Goal: Task Accomplishment & Management: Complete application form

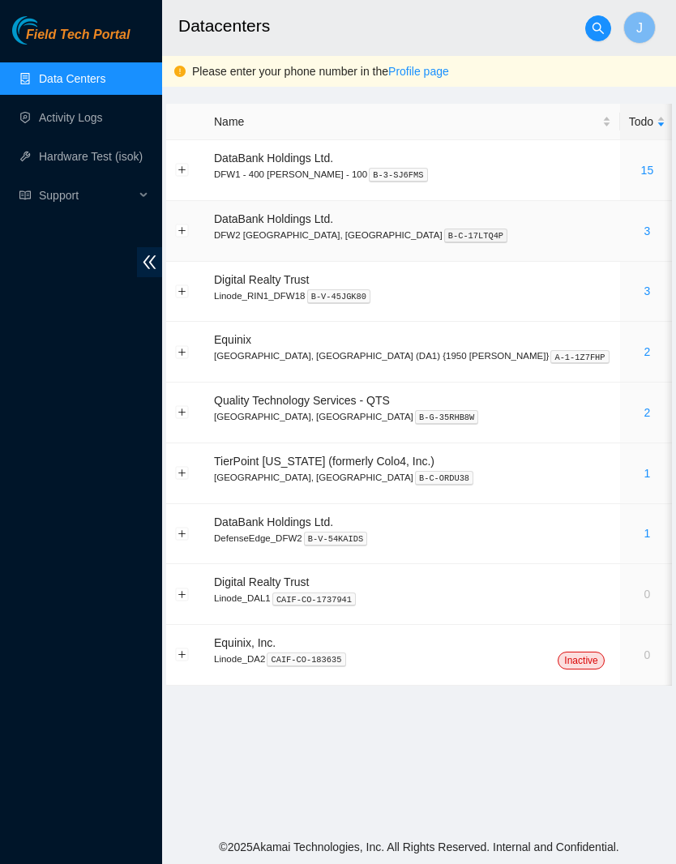
click at [644, 236] on link "3" at bounding box center [647, 231] width 6 height 13
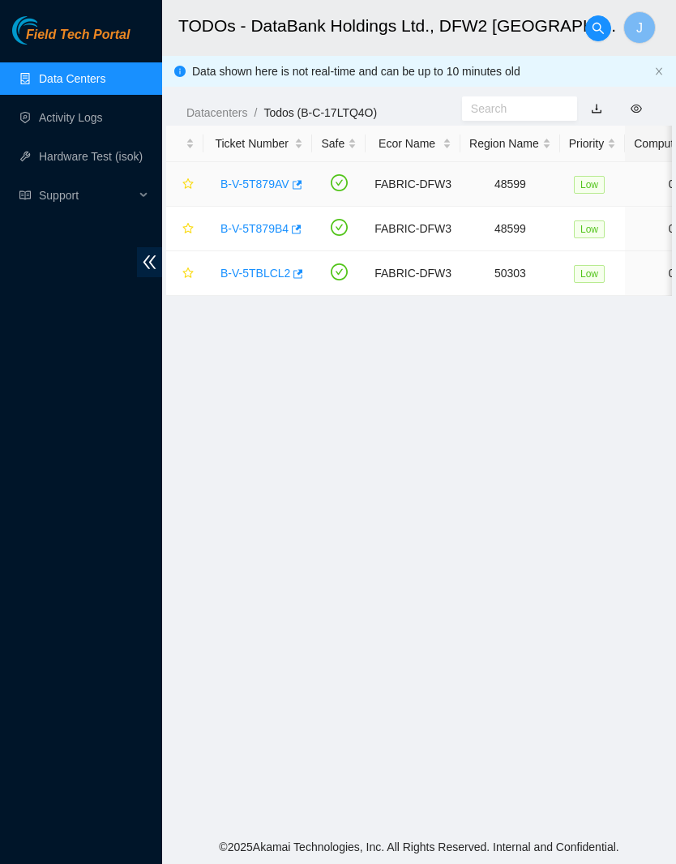
click at [280, 180] on link "B-V-5T879AV" at bounding box center [254, 184] width 69 height 13
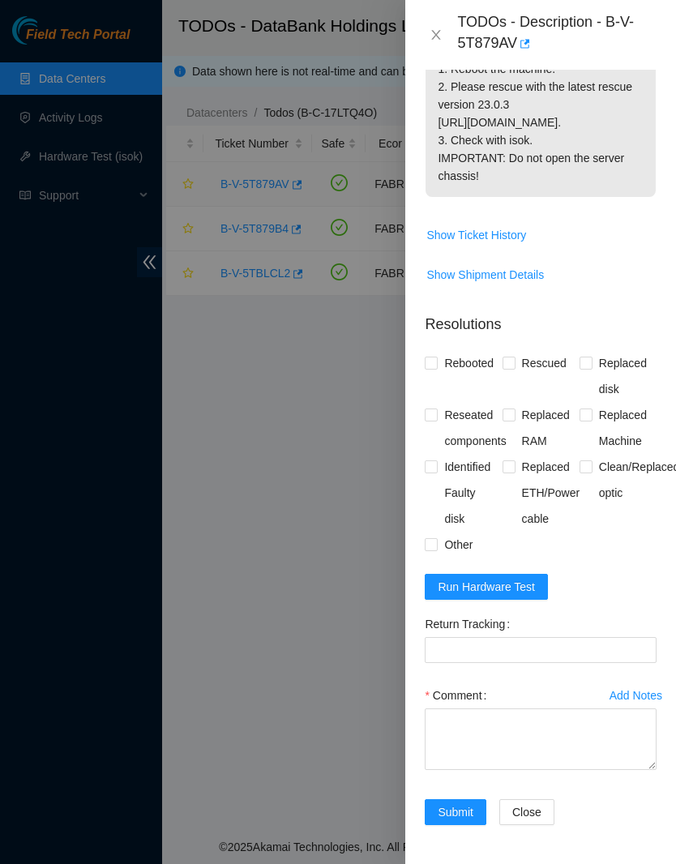
scroll to position [602, 0]
click at [83, 820] on div at bounding box center [338, 432] width 676 height 864
click at [459, 540] on span "Other" at bounding box center [458, 545] width 41 height 26
click at [436, 540] on input "Other" at bounding box center [430, 543] width 11 height 11
checkbox input "true"
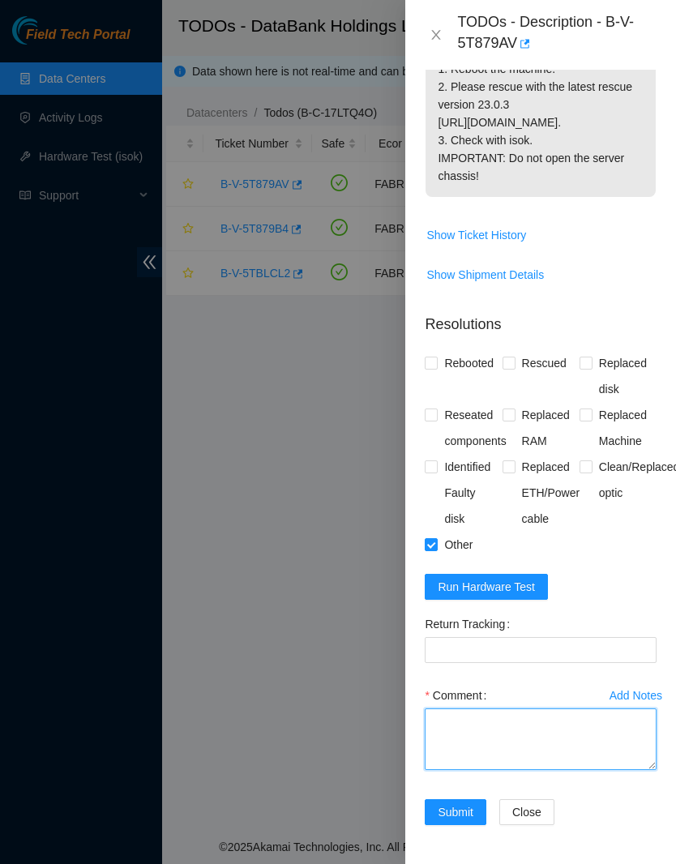
click at [564, 743] on textarea "Comment" at bounding box center [541, 739] width 232 height 62
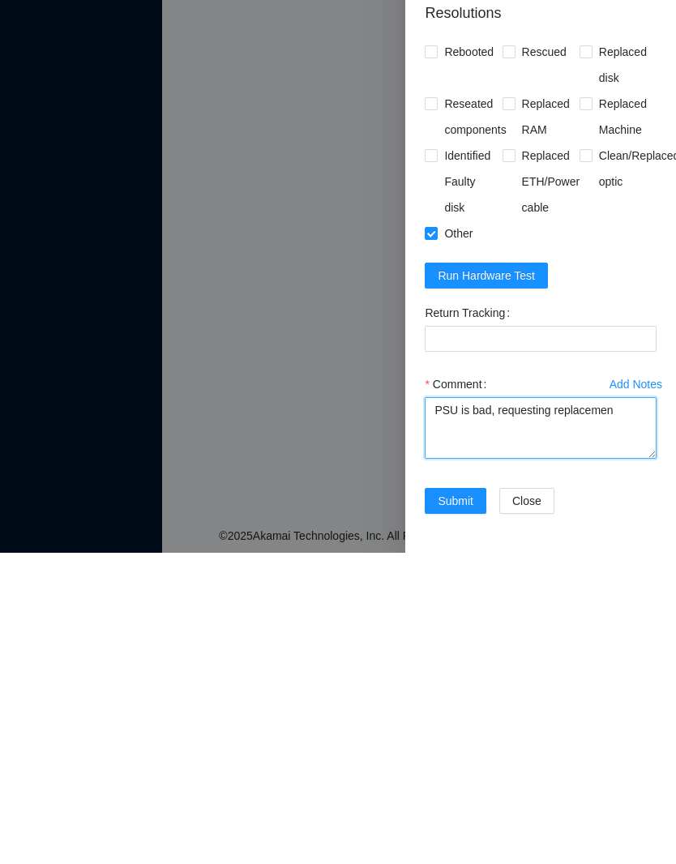
type textarea "PSU is bad, requesting replacement"
click at [533, 708] on textarea "PSU is bad, requesting replacement" at bounding box center [541, 739] width 232 height 62
click at [537, 708] on textarea "PSU is bad, requesting replacement" at bounding box center [541, 739] width 232 height 62
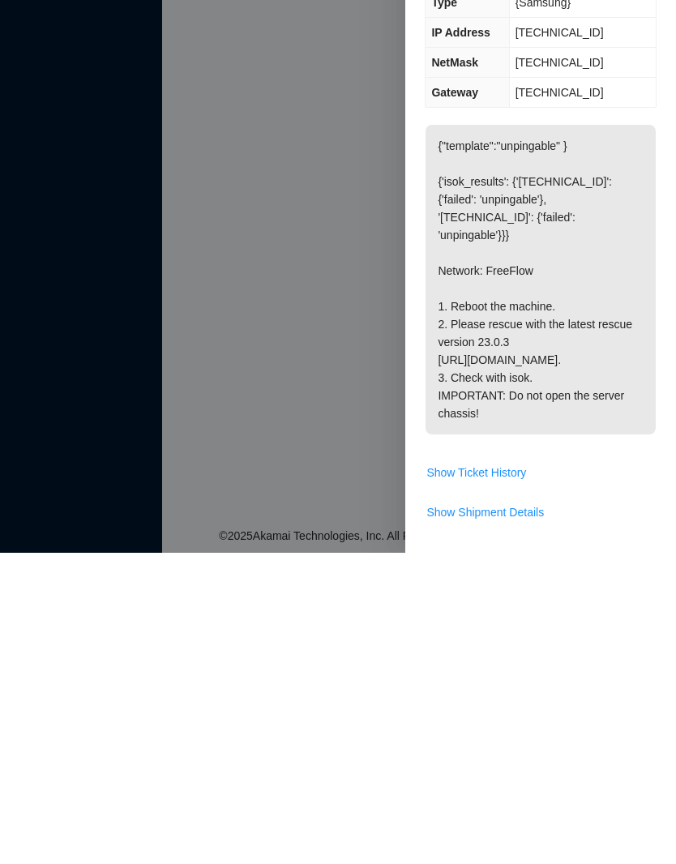
scroll to position [602, 0]
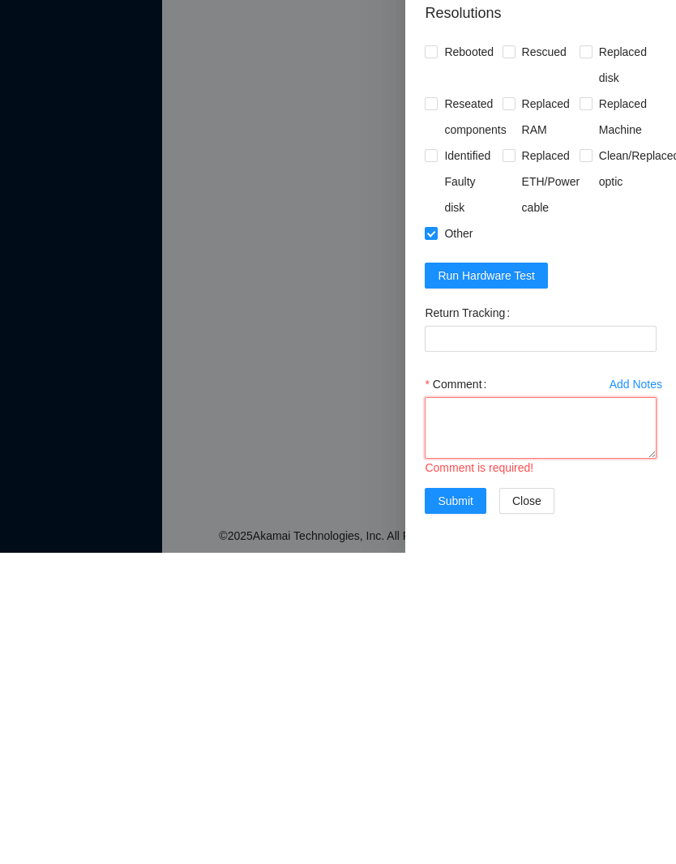
click at [576, 708] on textarea "Comment" at bounding box center [541, 739] width 232 height 62
paste textarea "PSU is bad, requesting replacement"
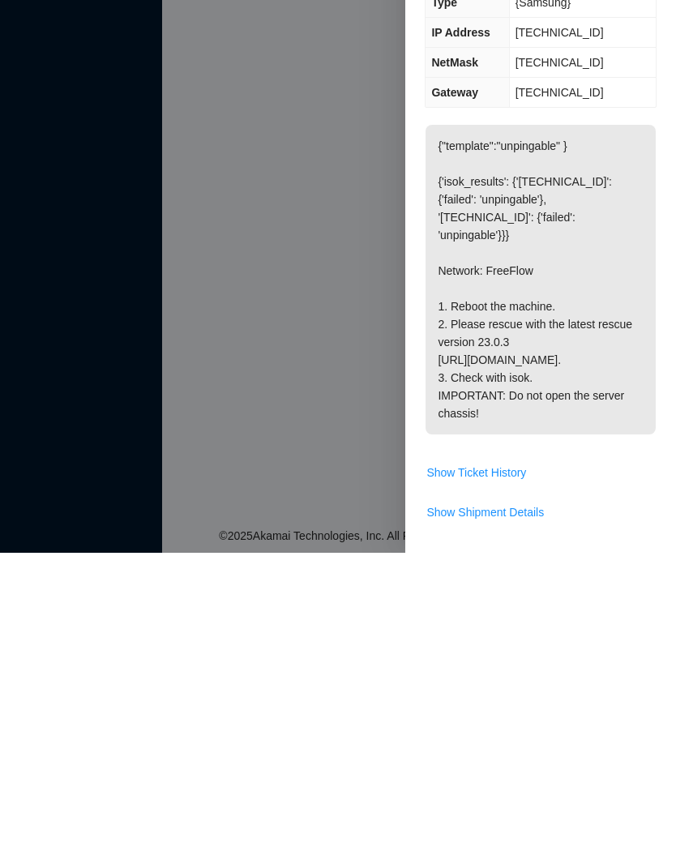
scroll to position [0, 0]
type textarea "PSU is bad, requesting replacement"
click at [606, 460] on p "{"template":"unpingable" } {'isok_results': {'[TECHNICAL_ID]': {'failed': 'unpi…" at bounding box center [541, 591] width 230 height 310
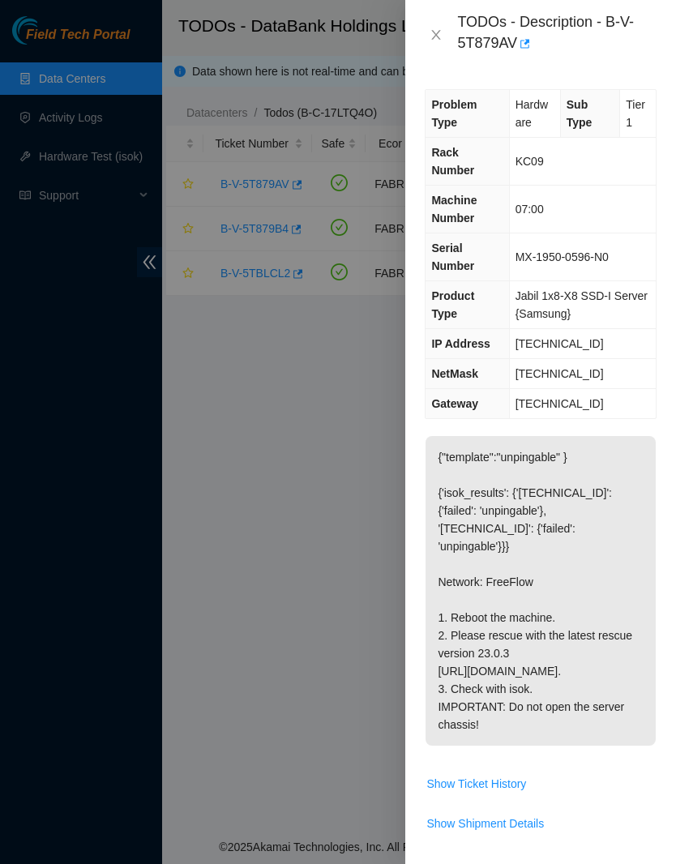
click at [620, 481] on p "{"template":"unpingable" } {'isok_results': {'[TECHNICAL_ID]': {'failed': 'unpi…" at bounding box center [541, 591] width 230 height 310
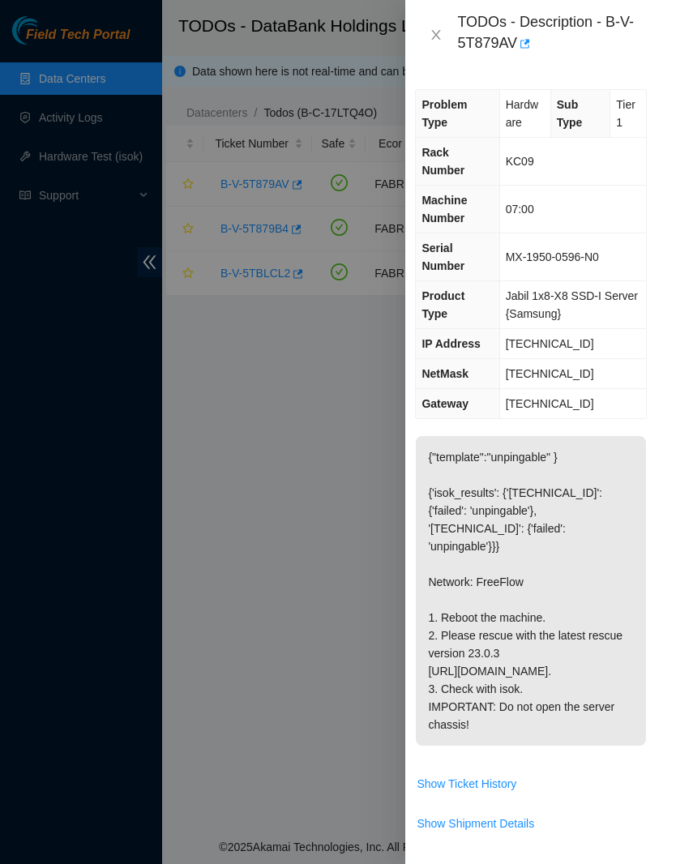
scroll to position [0, 15]
click at [610, 69] on div "TODOs - Description - B-V-5T879AV" at bounding box center [540, 35] width 271 height 70
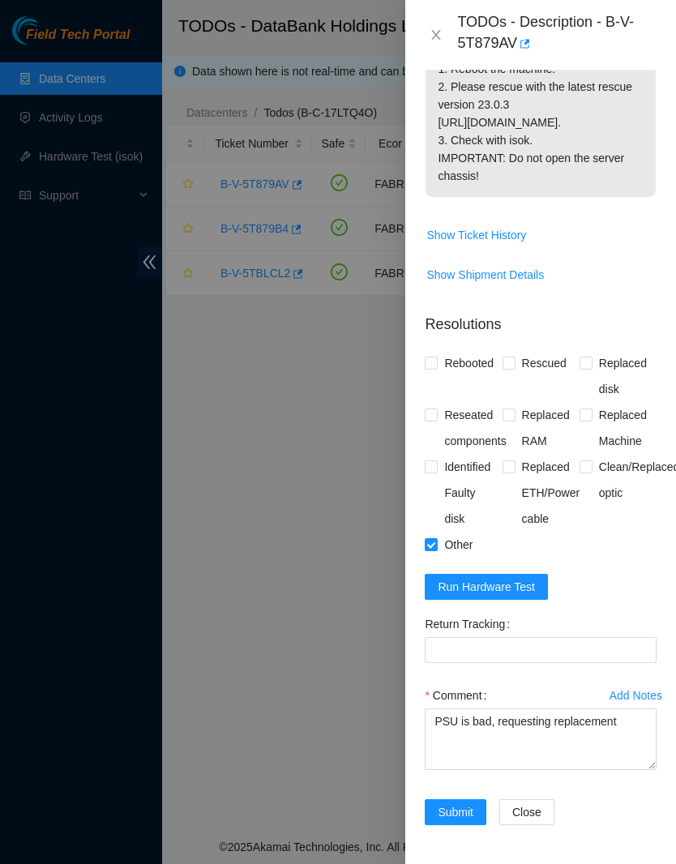
scroll to position [602, 0]
click at [466, 811] on span "Submit" at bounding box center [456, 812] width 36 height 18
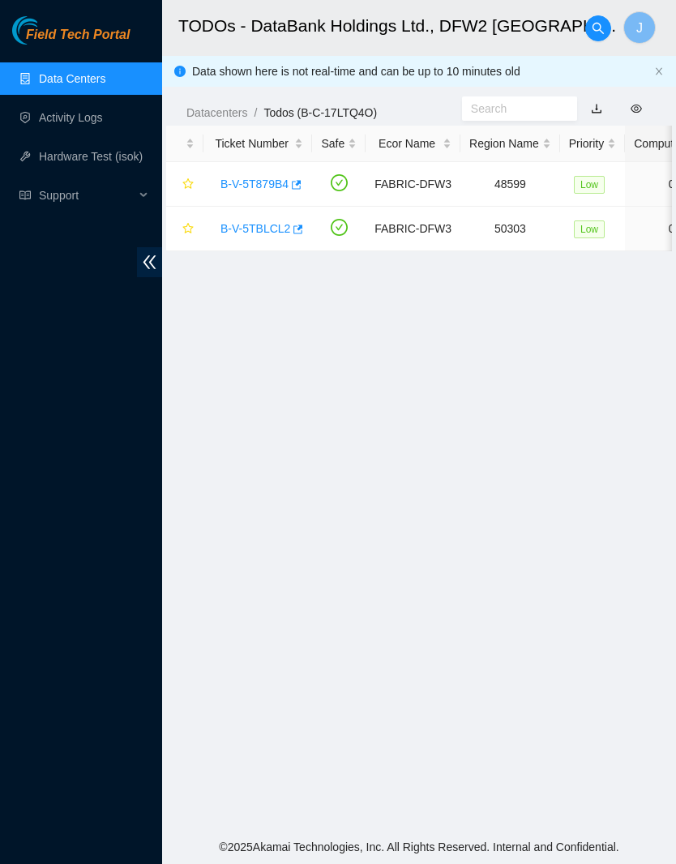
scroll to position [0, 0]
click at [270, 178] on link "B-V-5T879B4" at bounding box center [254, 184] width 68 height 13
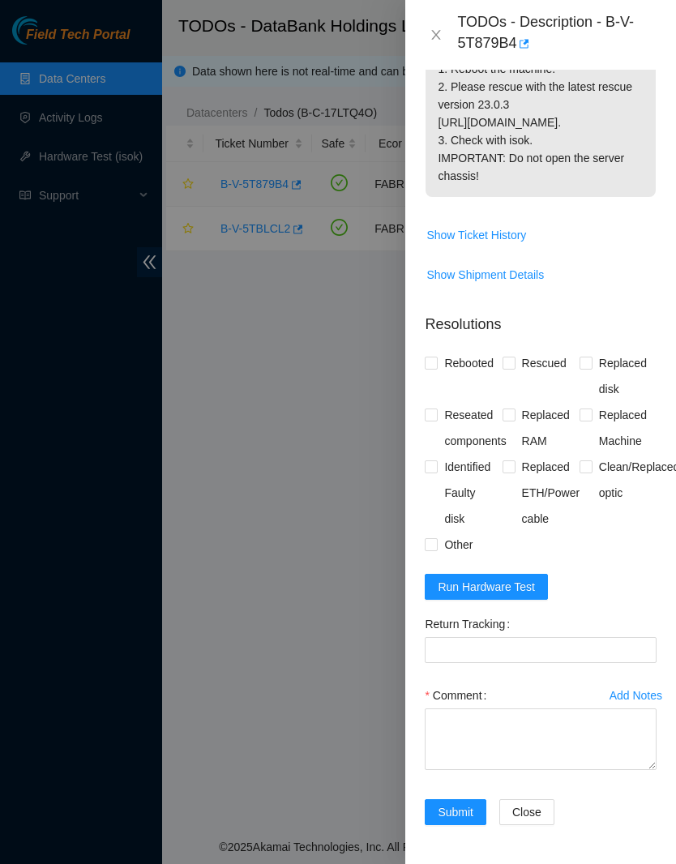
scroll to position [618, -1]
click at [537, 739] on textarea "Comment" at bounding box center [541, 739] width 232 height 62
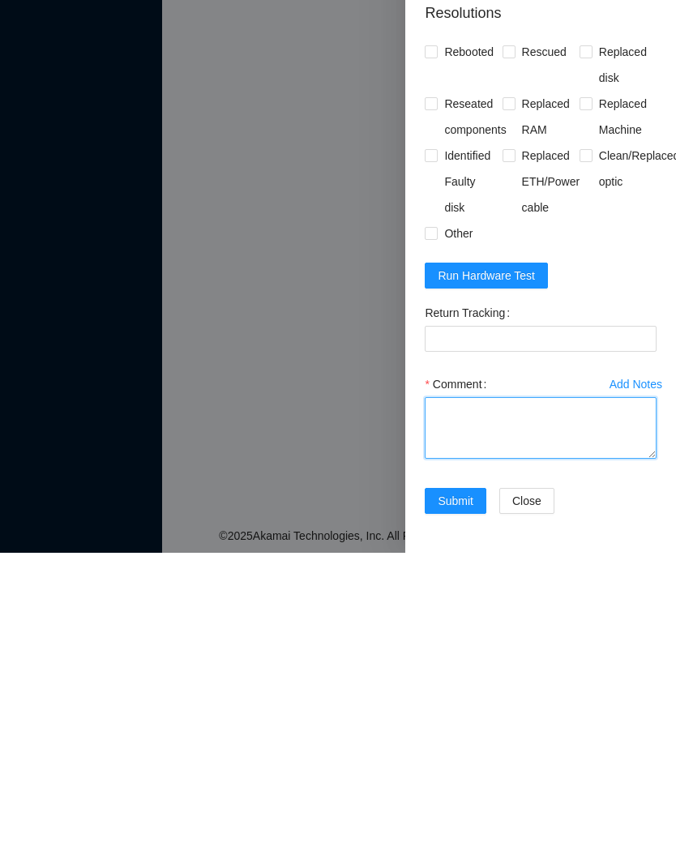
paste textarea "PSU is bad, requesting replacement"
click at [492, 708] on textarea "PSU is bad, requesting replacement (same as other node)" at bounding box center [541, 739] width 232 height 62
click at [487, 708] on textarea "PSU is bad, requesting replacement (same as corresponding other node)" at bounding box center [541, 739] width 232 height 62
click at [621, 708] on textarea "PSU is bad, requesting replacement (same as corresponding other node)" at bounding box center [541, 739] width 232 height 62
click at [503, 708] on textarea "PSU is bad, requesting replacement (same as corresponding other node)" at bounding box center [541, 739] width 232 height 62
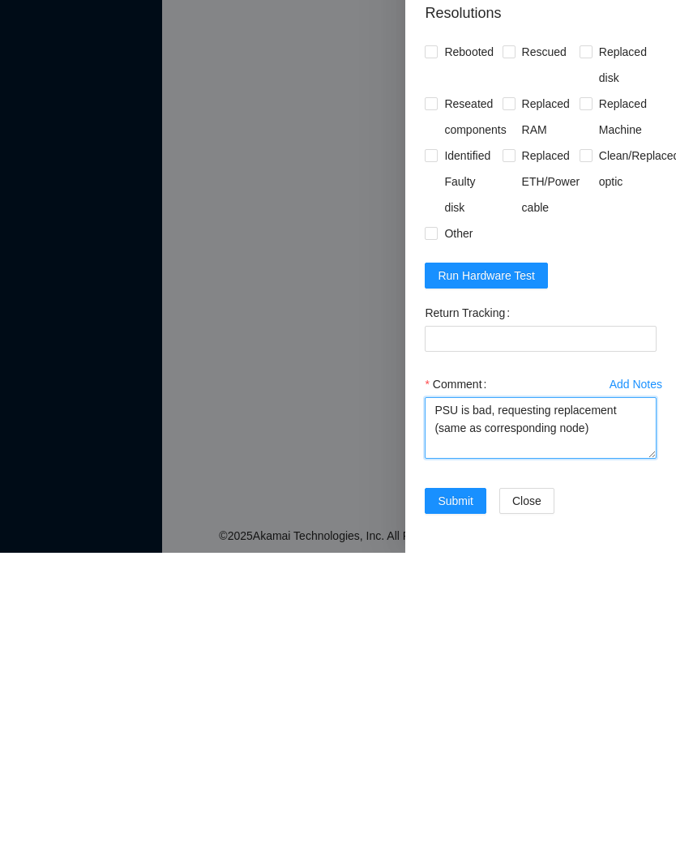
click at [625, 708] on textarea "PSU is bad, requesting replacement (same as corresponding node)" at bounding box center [541, 739] width 232 height 62
click at [617, 708] on textarea "PSU is bad, requesting replacement (same corresponding node)" at bounding box center [541, 739] width 232 height 62
type textarea "PSU is bad, requesting replacement (same corresponding node)"
click at [444, 532] on span "Other" at bounding box center [458, 545] width 41 height 26
click at [436, 538] on input "Other" at bounding box center [430, 543] width 11 height 11
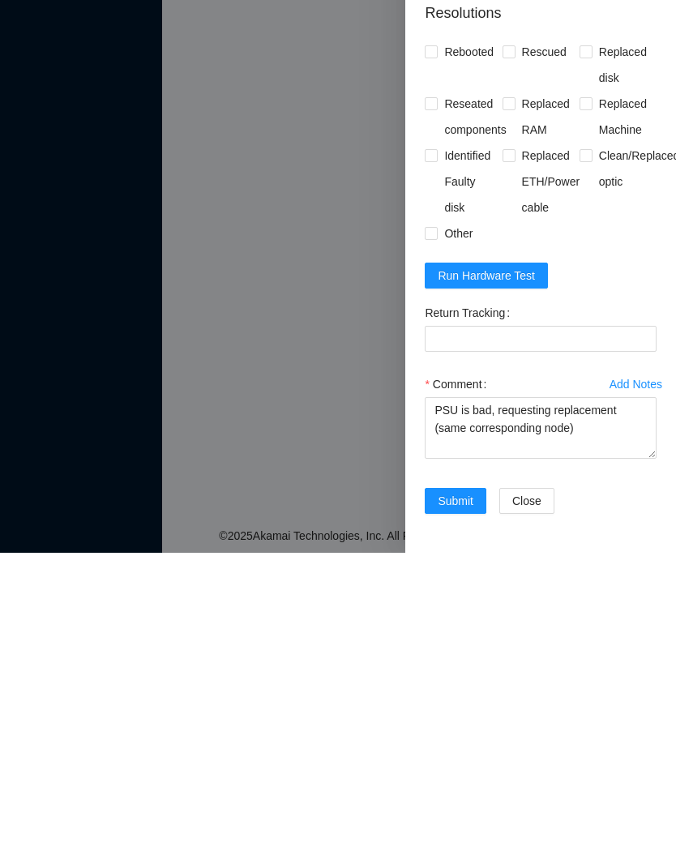
checkbox input "true"
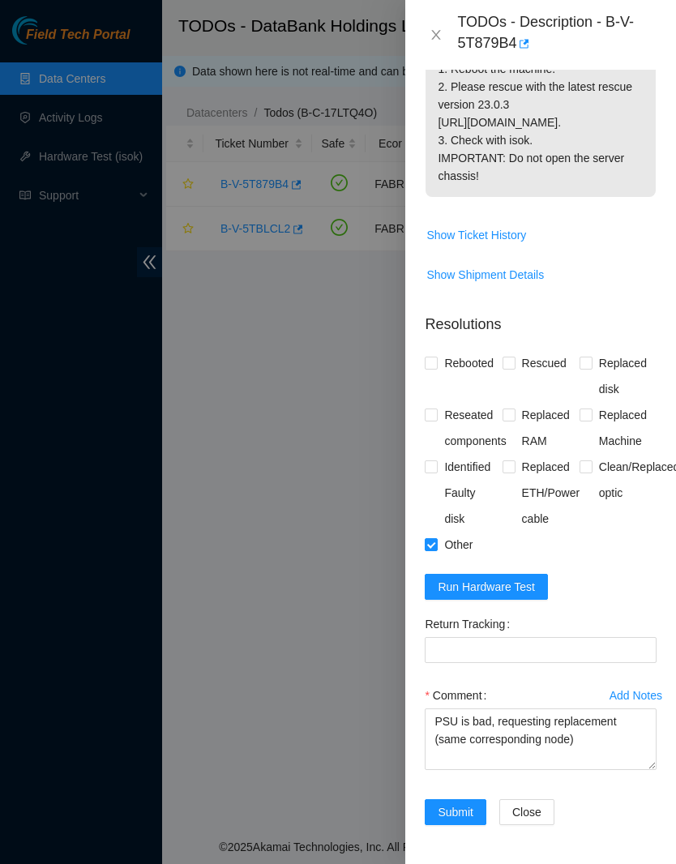
click at [466, 806] on span "Submit" at bounding box center [456, 812] width 36 height 18
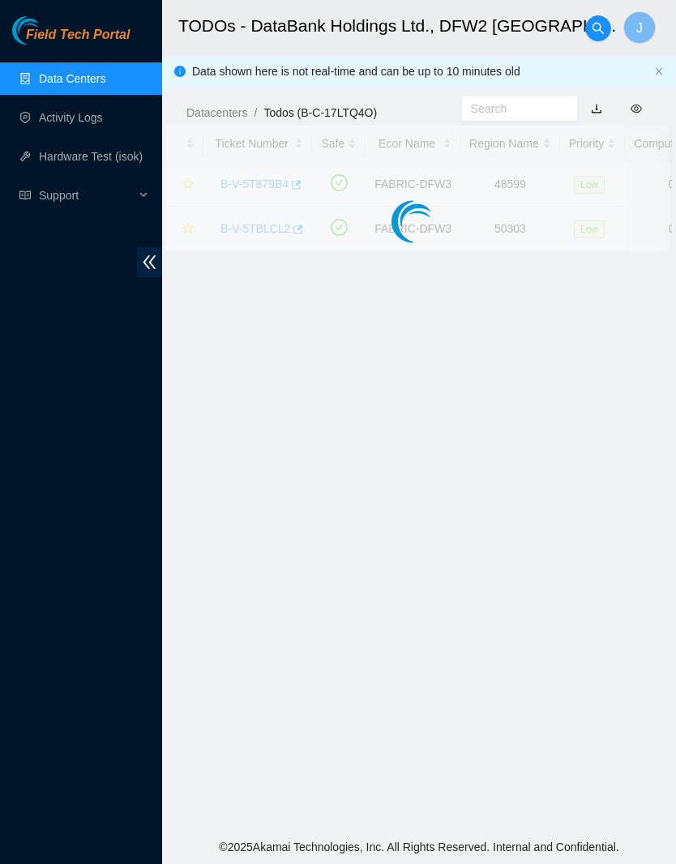
scroll to position [164, 0]
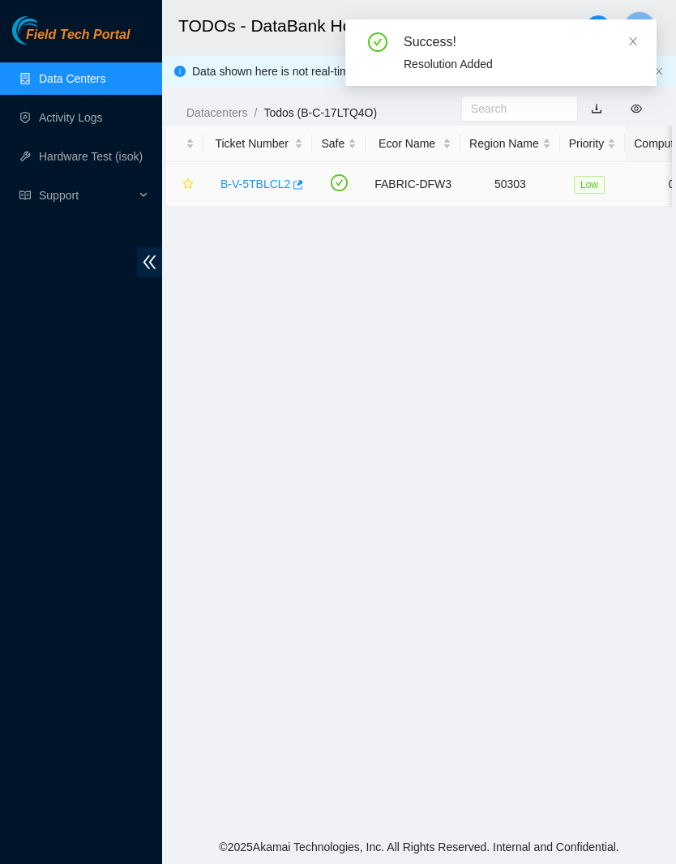
click at [276, 178] on link "B-V-5TBLCL2" at bounding box center [255, 184] width 70 height 13
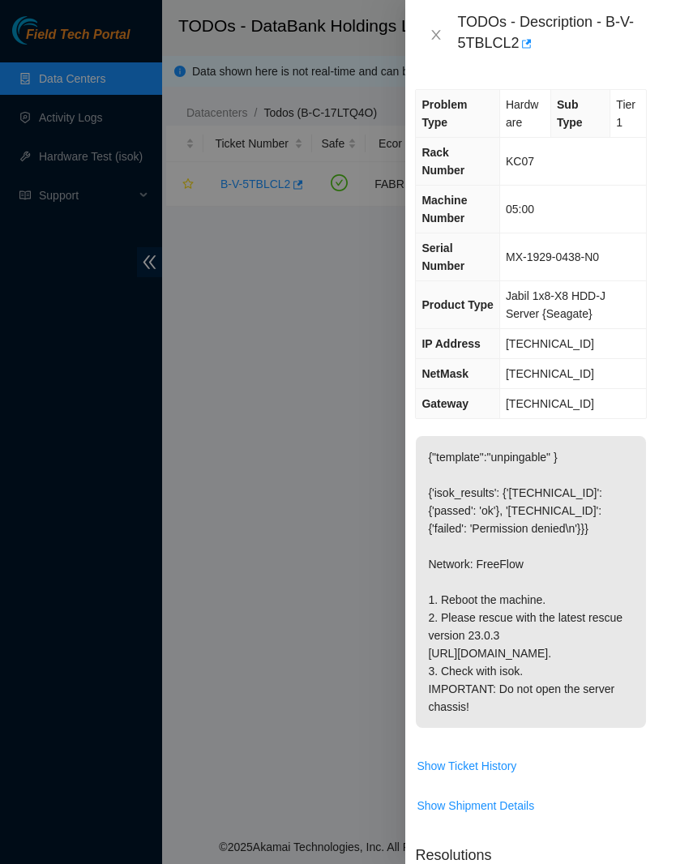
scroll to position [0, 15]
click at [627, 263] on td "MX-1929-0438-N0" at bounding box center [572, 257] width 147 height 48
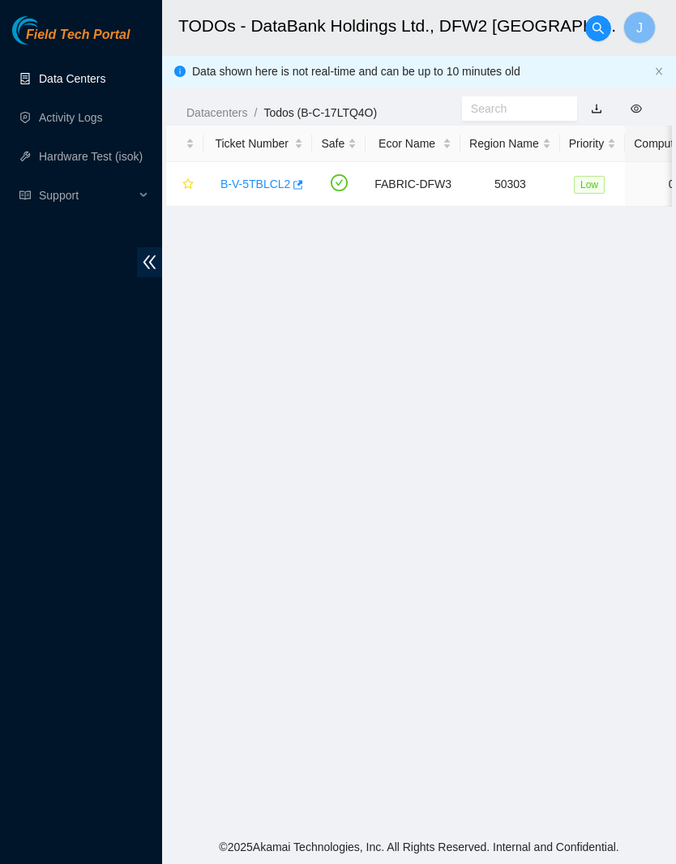
click at [101, 79] on link "Data Centers" at bounding box center [72, 78] width 66 height 13
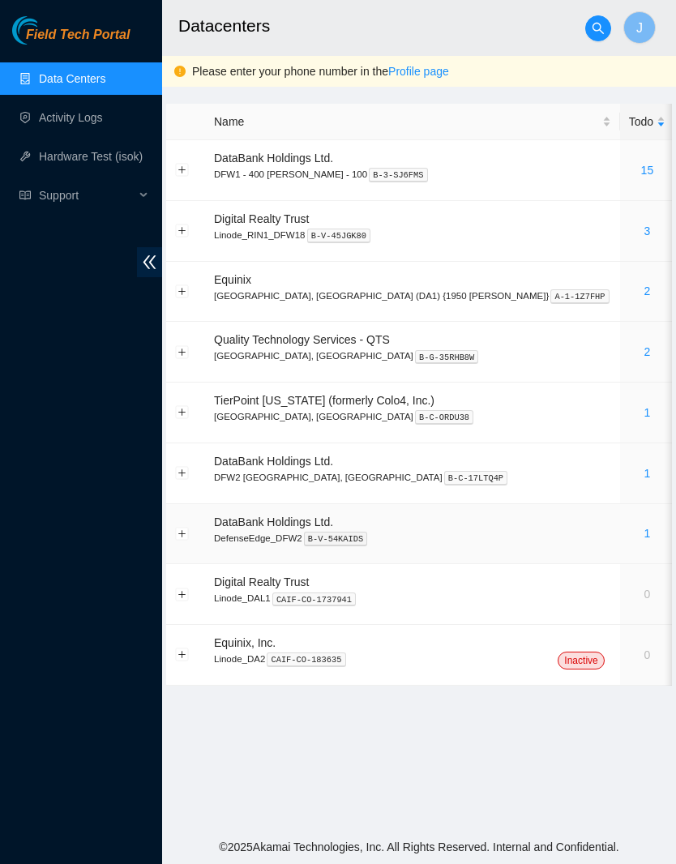
click at [644, 529] on link "1" at bounding box center [647, 533] width 6 height 13
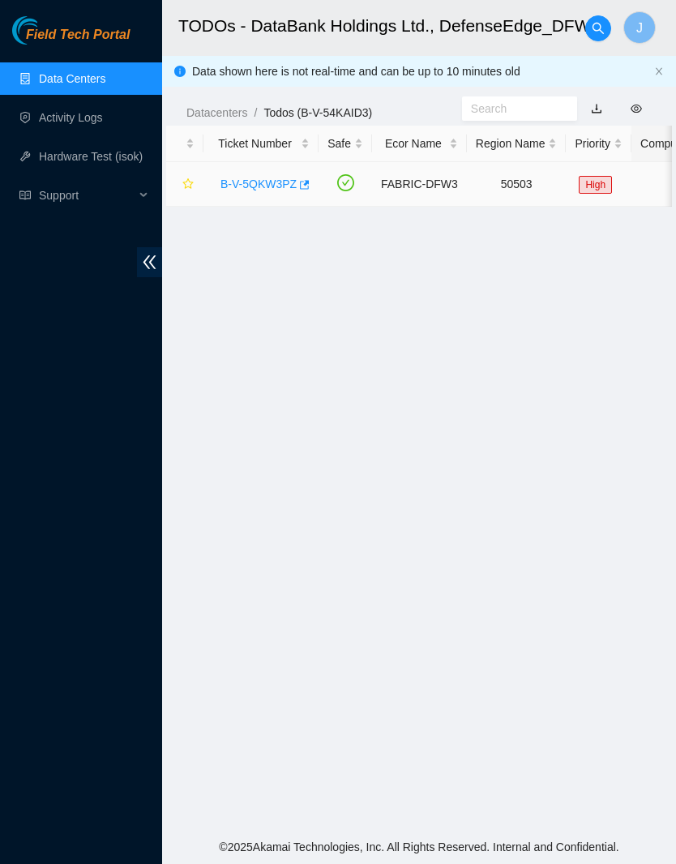
click at [273, 187] on link "B-V-5QKW3PZ" at bounding box center [258, 184] width 76 height 13
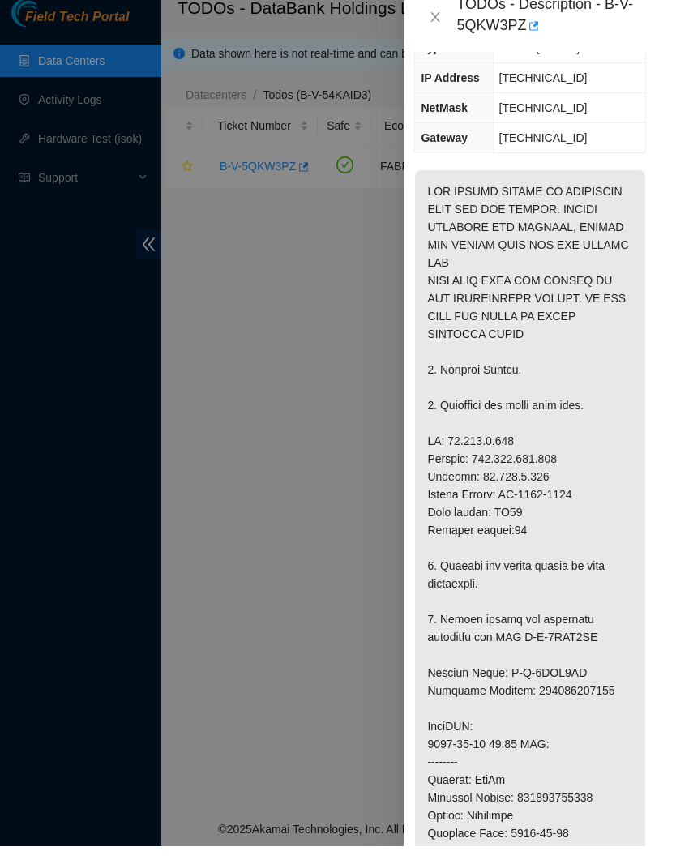
scroll to position [66, 0]
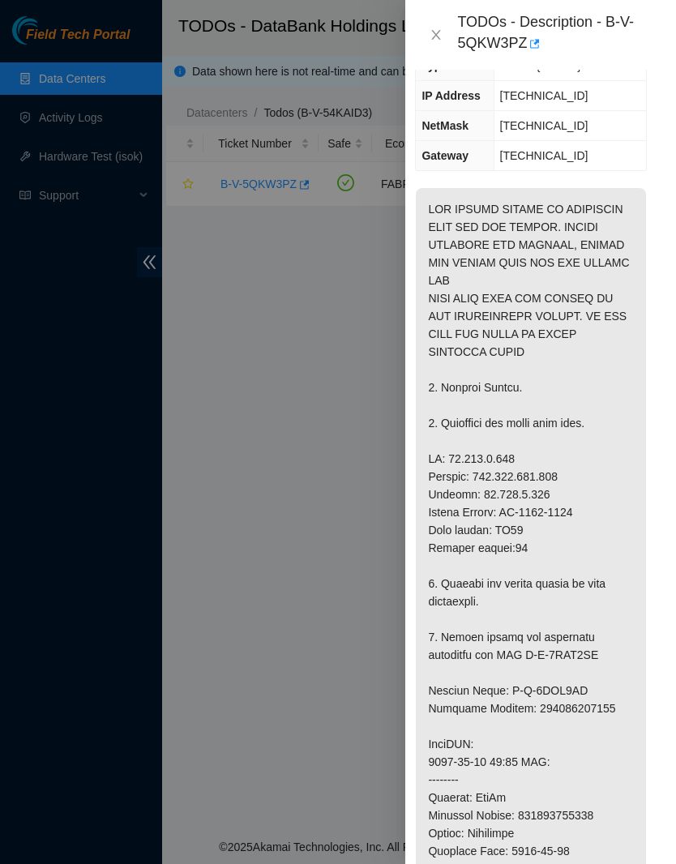
click at [421, 38] on div "TODOs - Description - B-V-5QKW3PZ" at bounding box center [540, 35] width 271 height 70
click at [424, 44] on div "TODOs - Description - B-V-5QKW3PZ" at bounding box center [540, 35] width 271 height 70
click at [443, 35] on icon "close" at bounding box center [436, 34] width 13 height 13
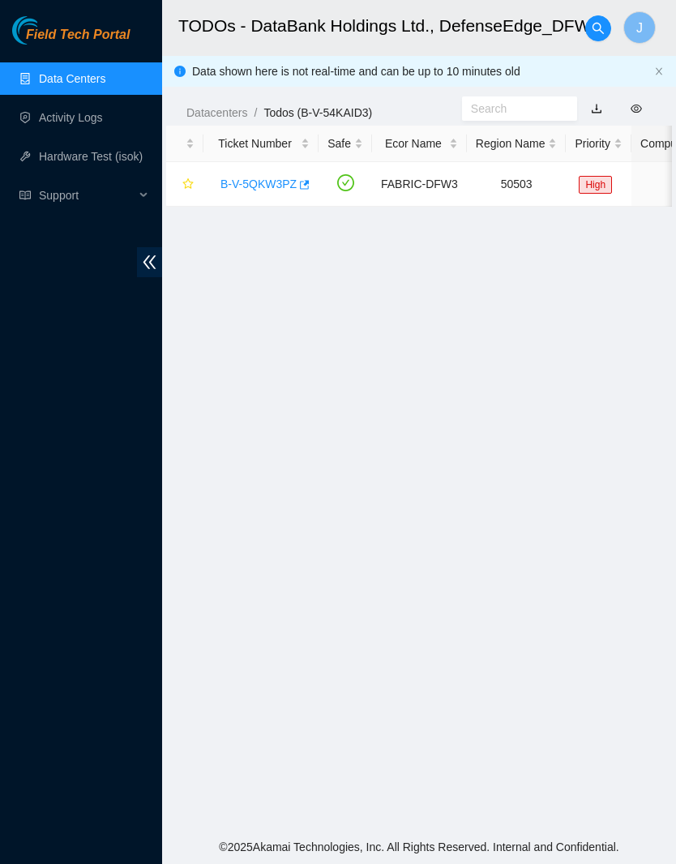
scroll to position [164, 10]
click at [92, 72] on link "Data Centers" at bounding box center [72, 78] width 66 height 13
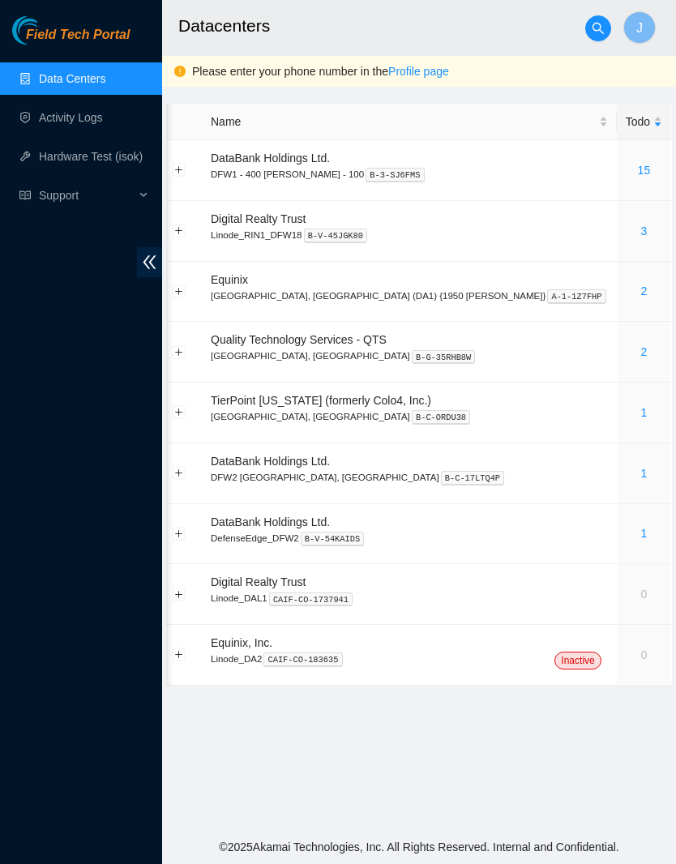
scroll to position [0, 2]
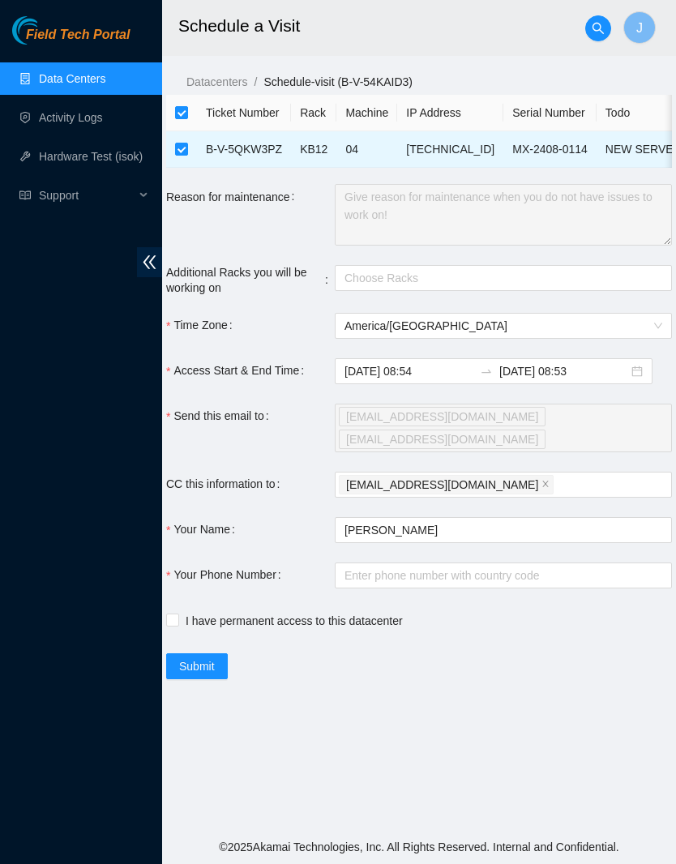
click at [567, 362] on input "2025-08-12 08:53" at bounding box center [563, 371] width 129 height 18
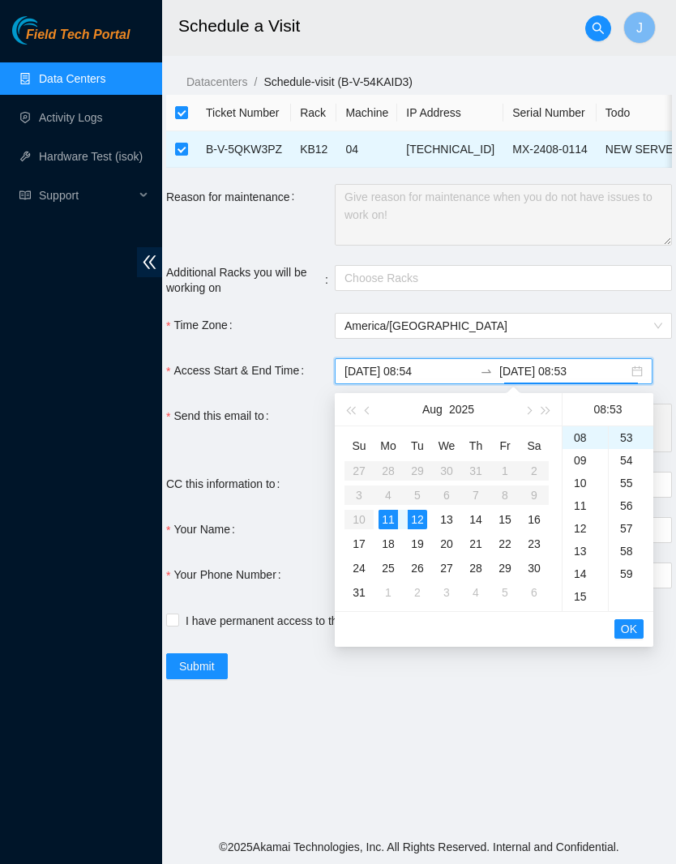
click at [396, 510] on div "11" at bounding box center [388, 519] width 19 height 19
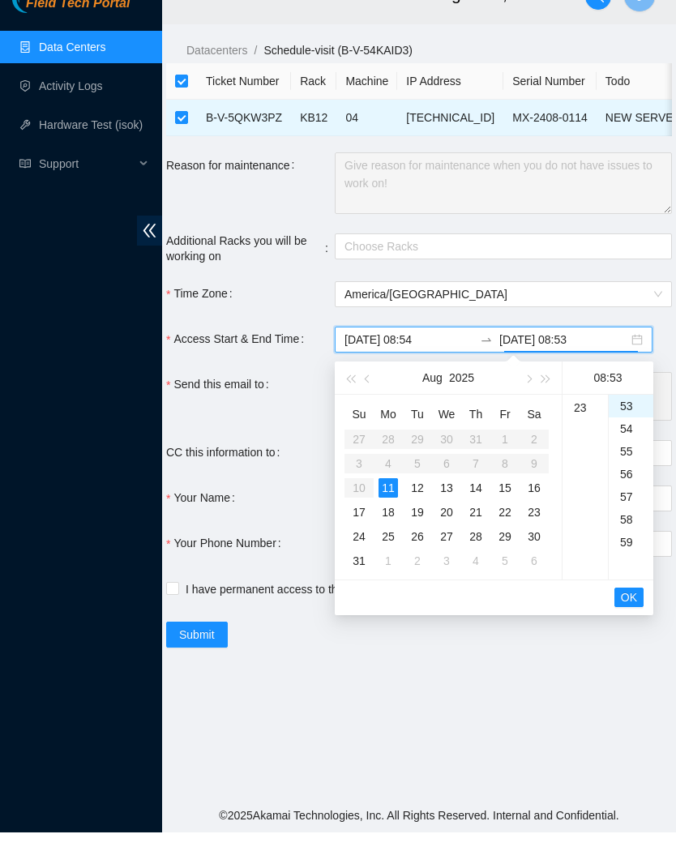
scroll to position [520, 0]
click at [591, 428] on div "23" at bounding box center [585, 439] width 45 height 23
type input "2025-08-11 23:53"
click at [582, 428] on div "23" at bounding box center [585, 439] width 45 height 23
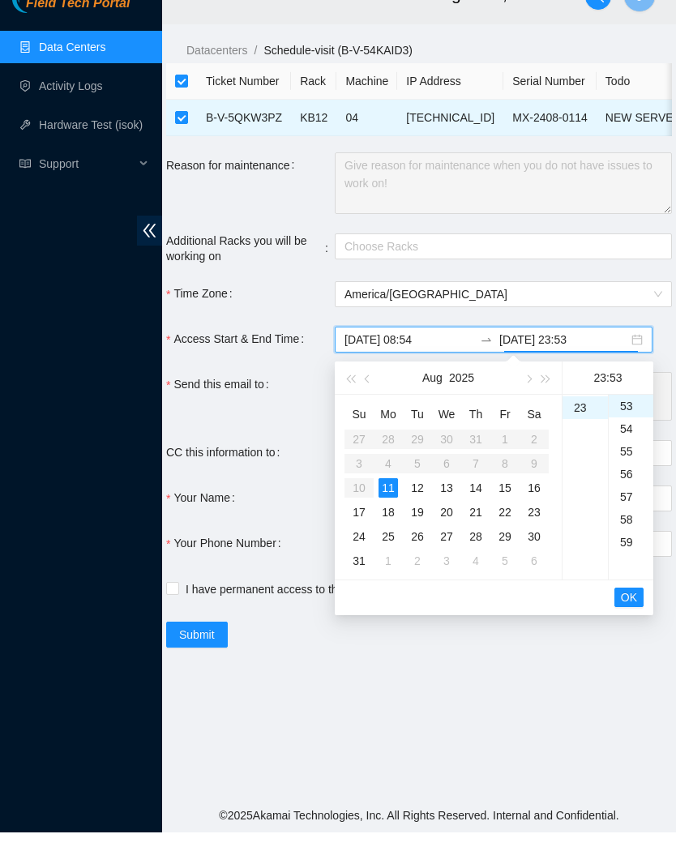
click at [627, 620] on span "OK" at bounding box center [629, 629] width 16 height 18
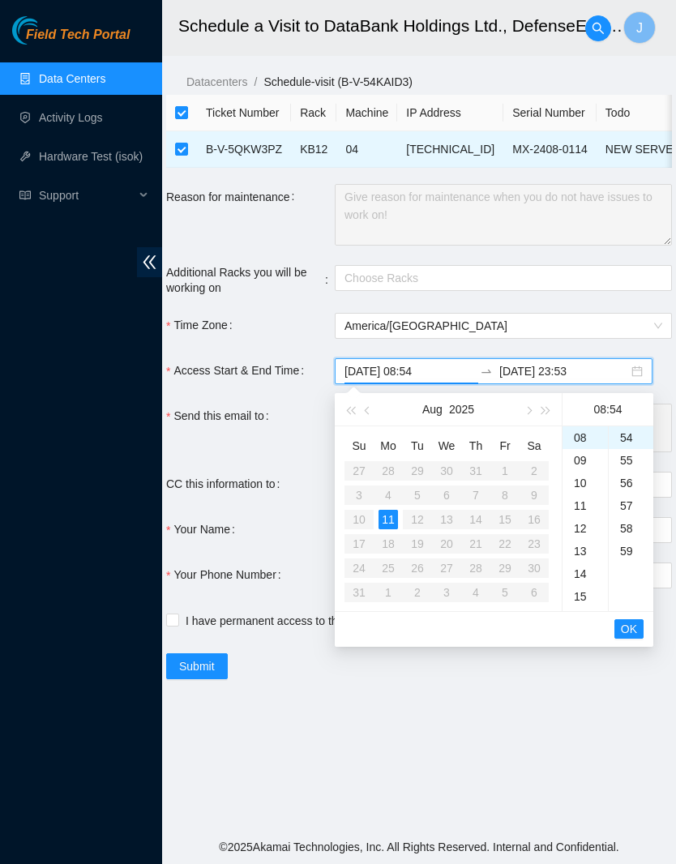
scroll to position [1226, 0]
click at [588, 362] on input "2025-08-11 23:53" at bounding box center [563, 371] width 129 height 18
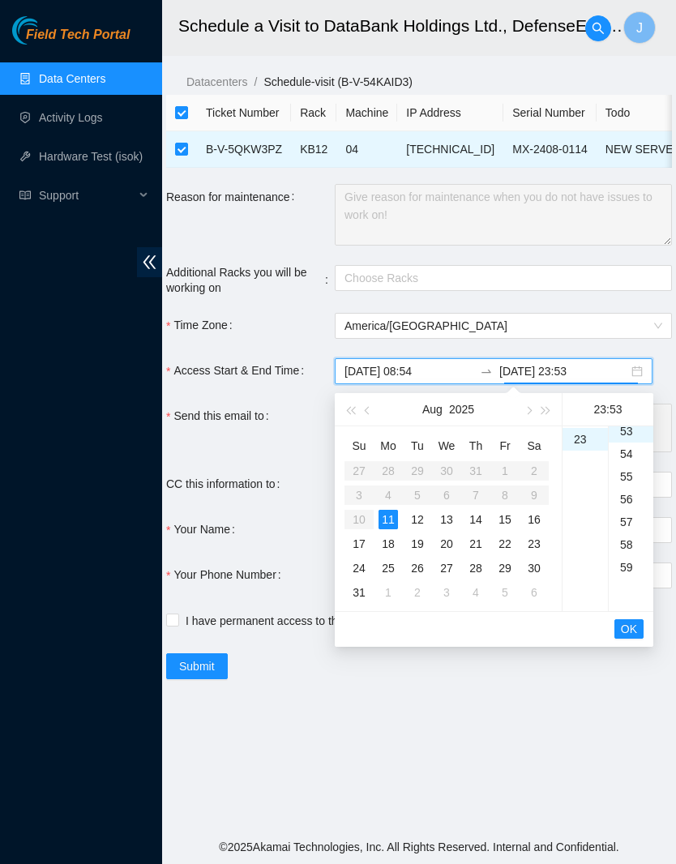
scroll to position [1203, 0]
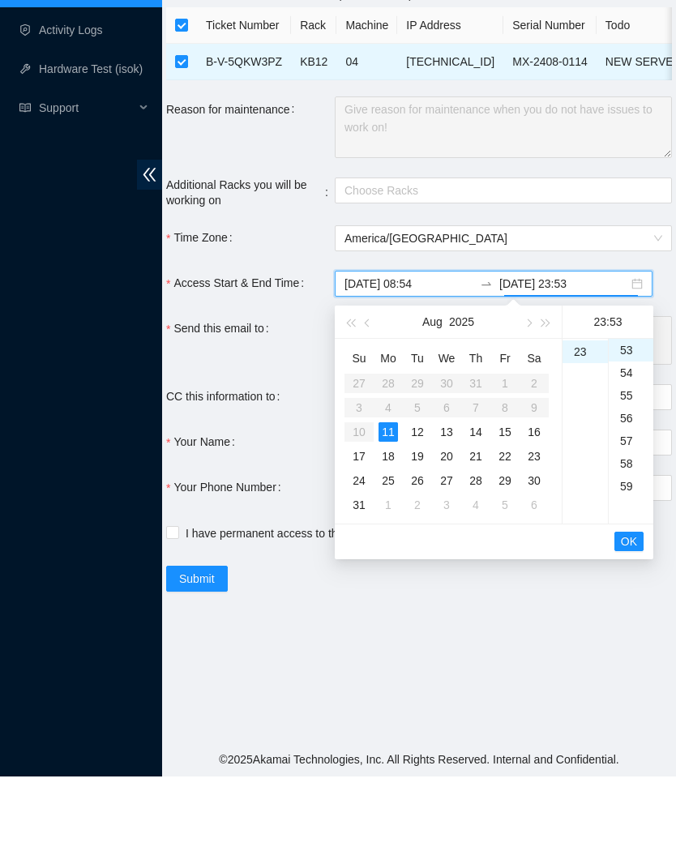
click at [627, 620] on span "OK" at bounding box center [629, 629] width 16 height 18
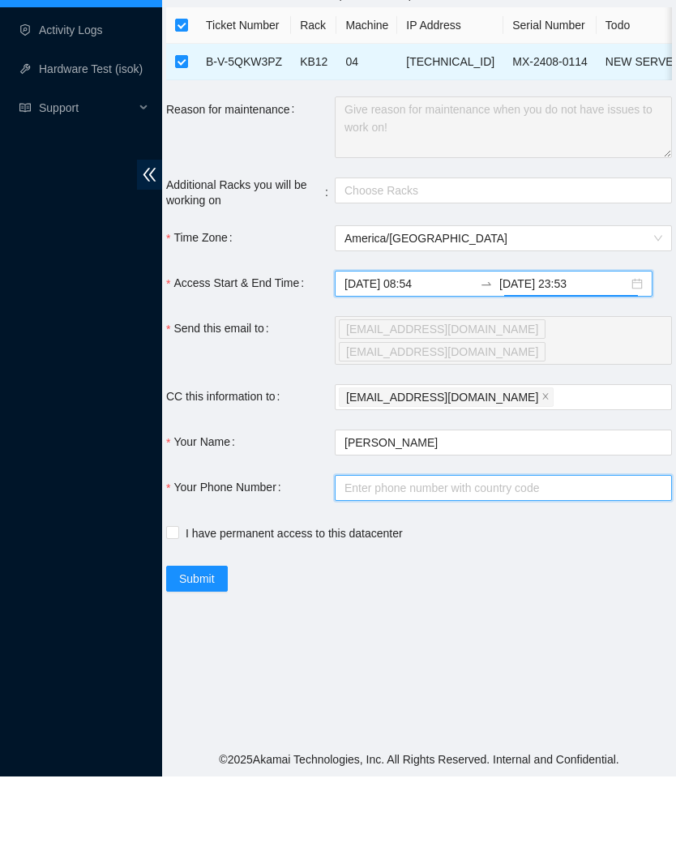
click at [479, 563] on input "Your Phone Number" at bounding box center [503, 576] width 337 height 26
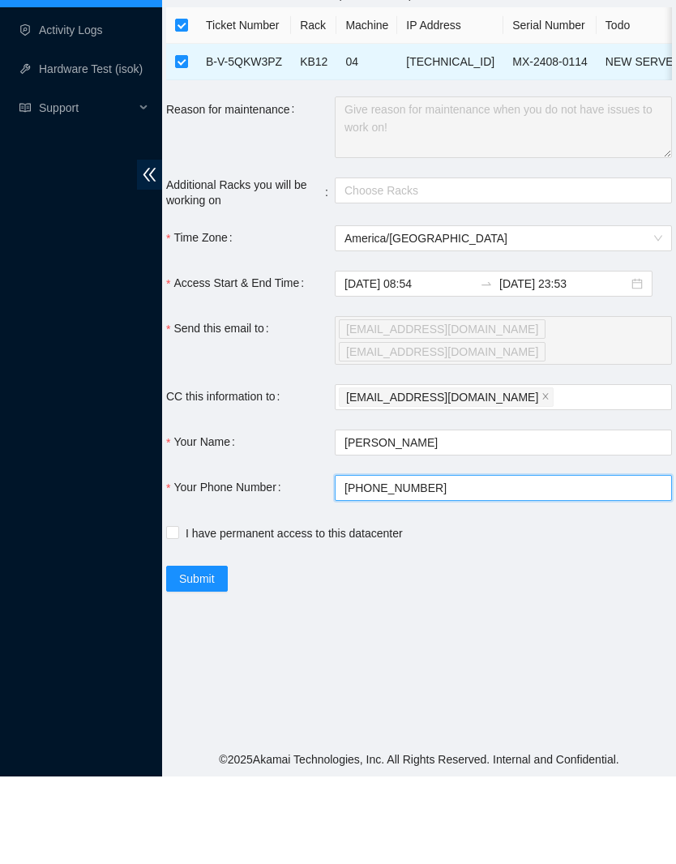
type input "+14692359520"
click at [201, 612] on span "I have permanent access to this datacenter" at bounding box center [294, 621] width 230 height 18
click at [178, 614] on input "I have permanent access to this datacenter" at bounding box center [171, 619] width 11 height 11
checkbox input "true"
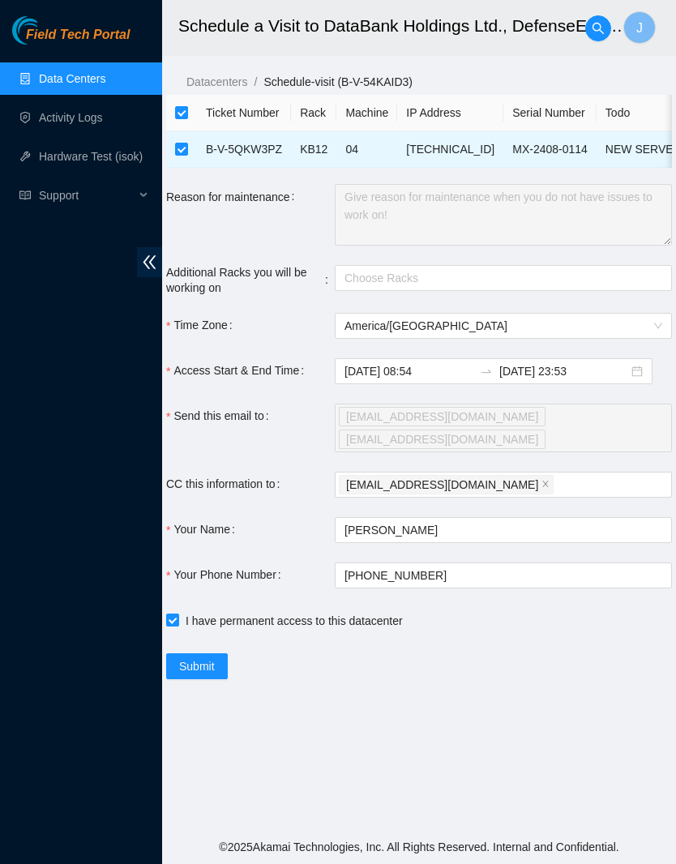
click at [214, 657] on span "Submit" at bounding box center [197, 666] width 36 height 18
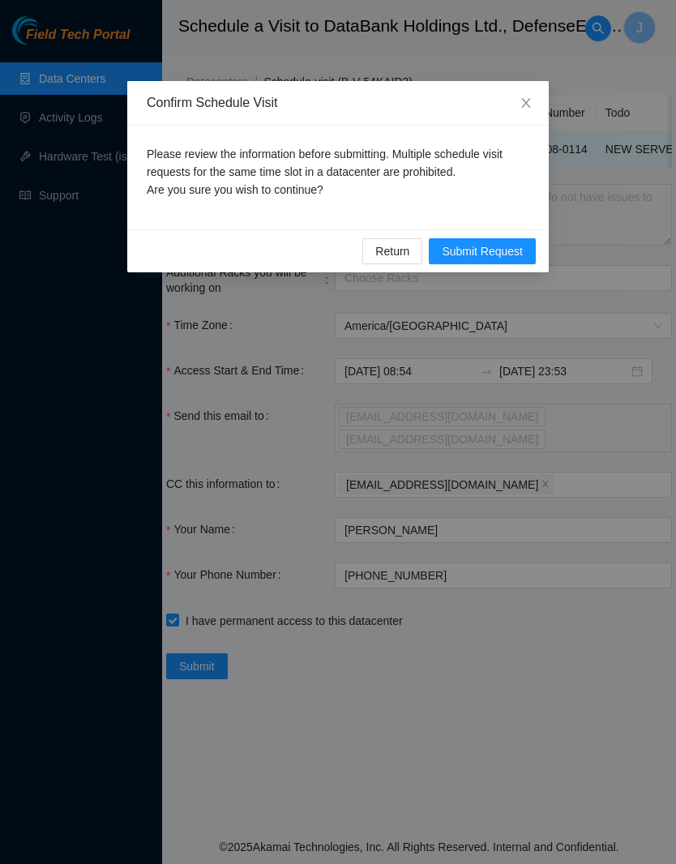
click at [499, 251] on span "Submit Request" at bounding box center [482, 251] width 81 height 18
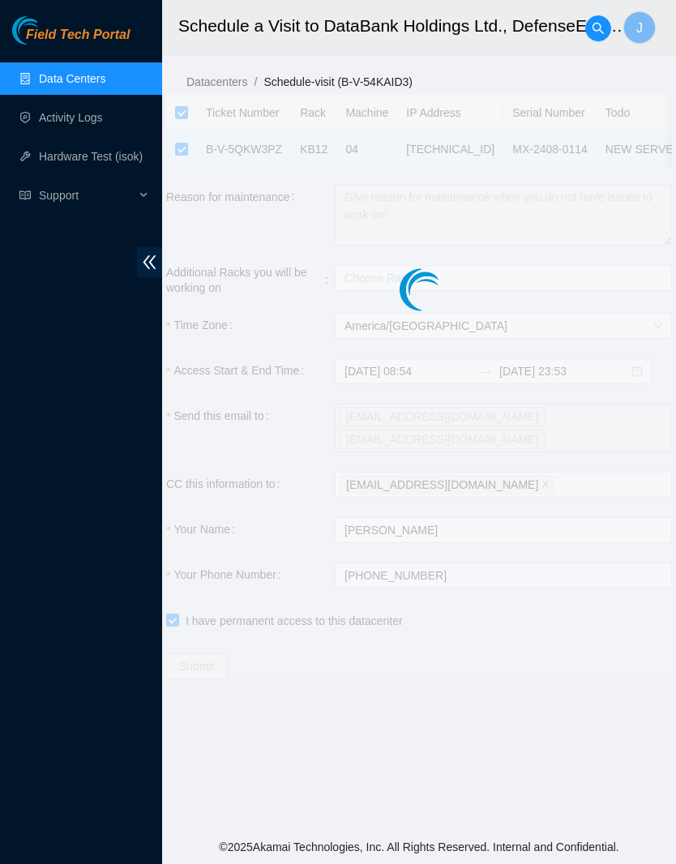
type input "2025-08-11 08:55"
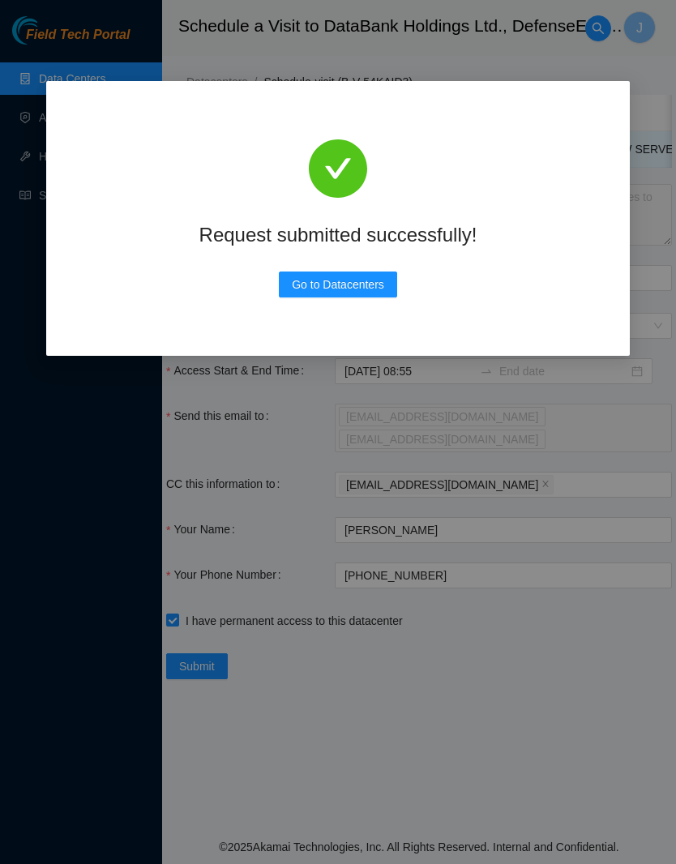
click at [376, 282] on span "Go to Datacenters" at bounding box center [338, 285] width 92 height 18
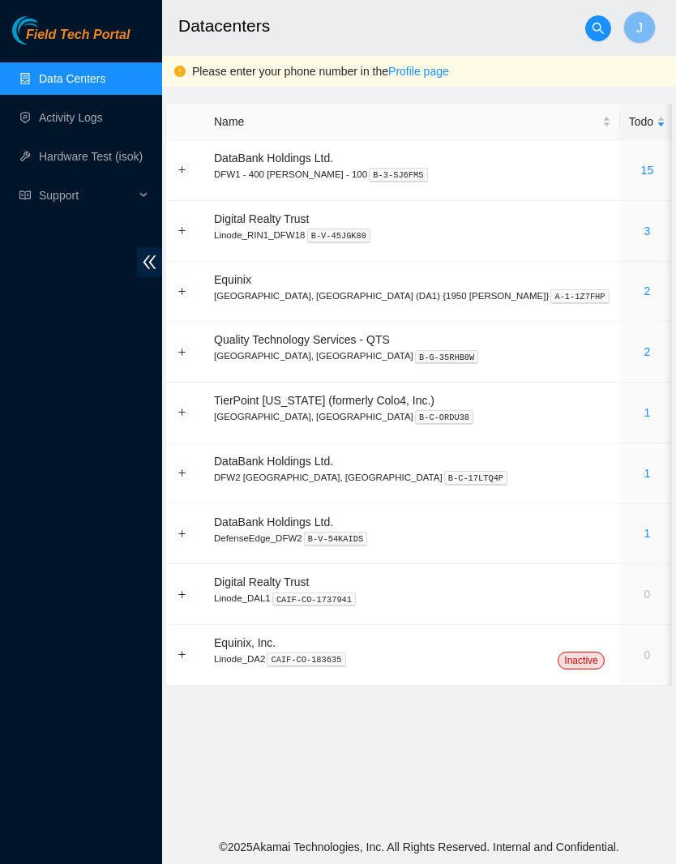
click at [644, 531] on link "1" at bounding box center [647, 533] width 6 height 13
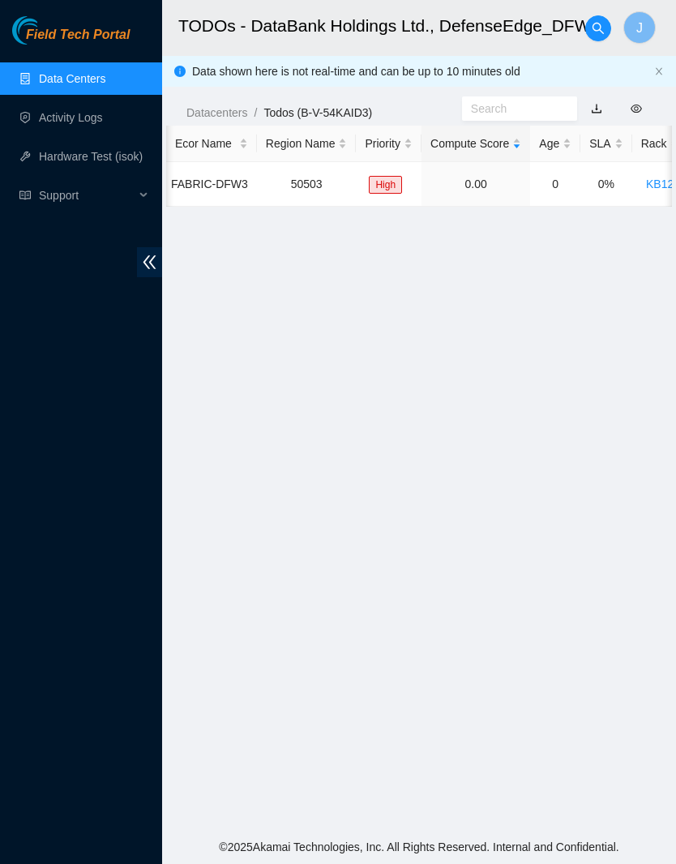
scroll to position [0, 204]
